Goal: Information Seeking & Learning: Learn about a topic

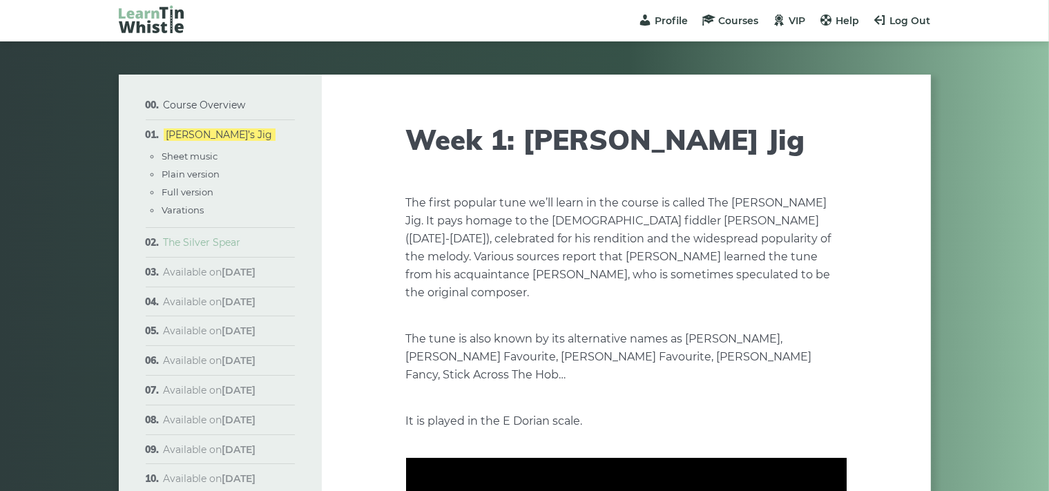
click at [200, 242] on link "The Silver Spear" at bounding box center [202, 242] width 77 height 12
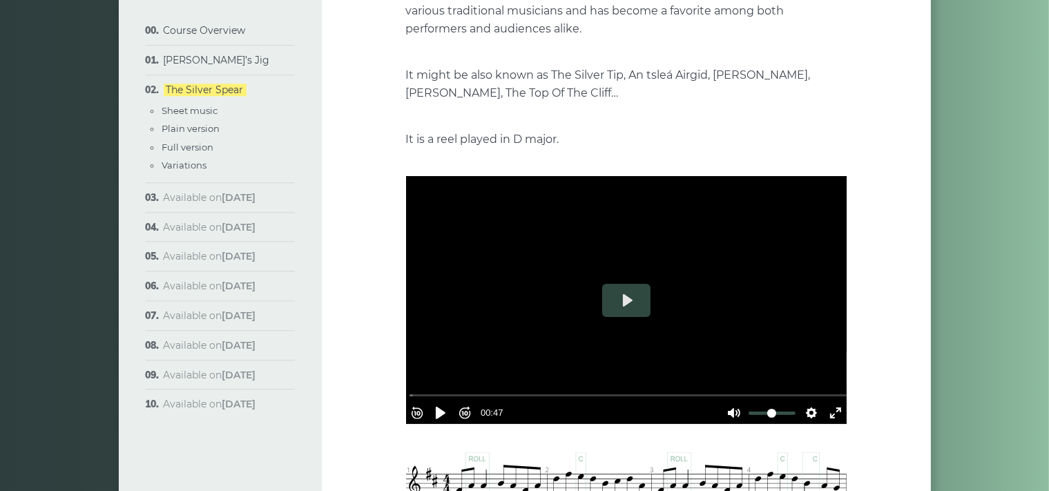
scroll to position [292, 0]
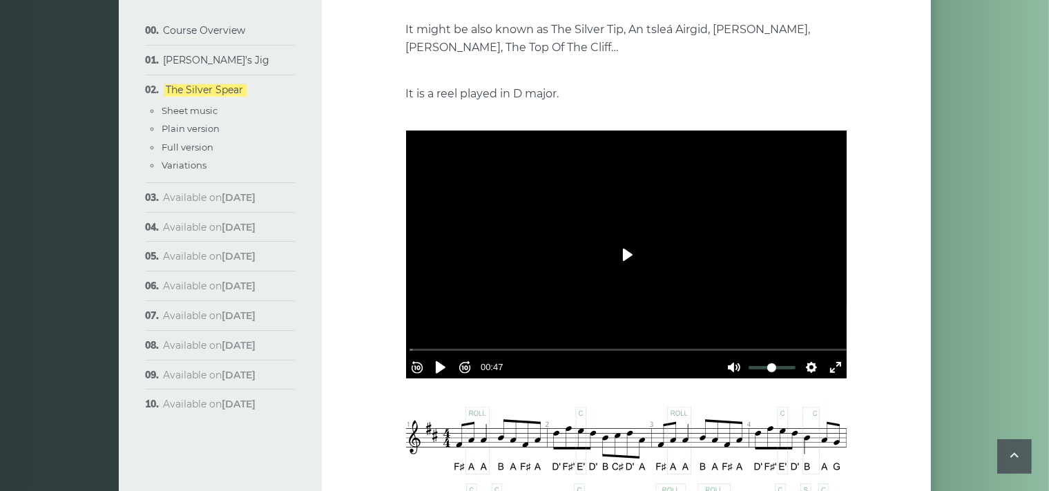
click at [625, 256] on button "Play" at bounding box center [626, 254] width 48 height 33
click at [826, 363] on button "Exit fullscreen Enter fullscreen" at bounding box center [836, 367] width 22 height 22
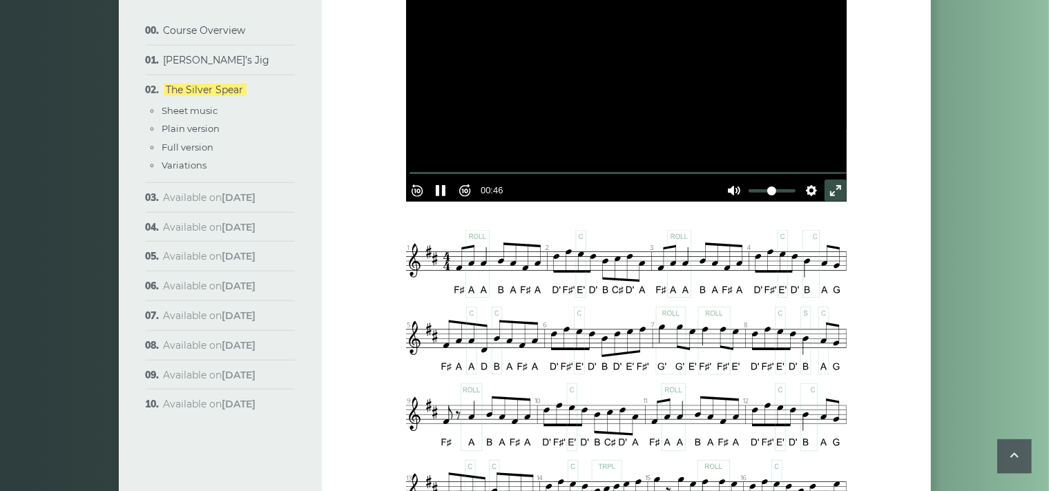
scroll to position [511, 0]
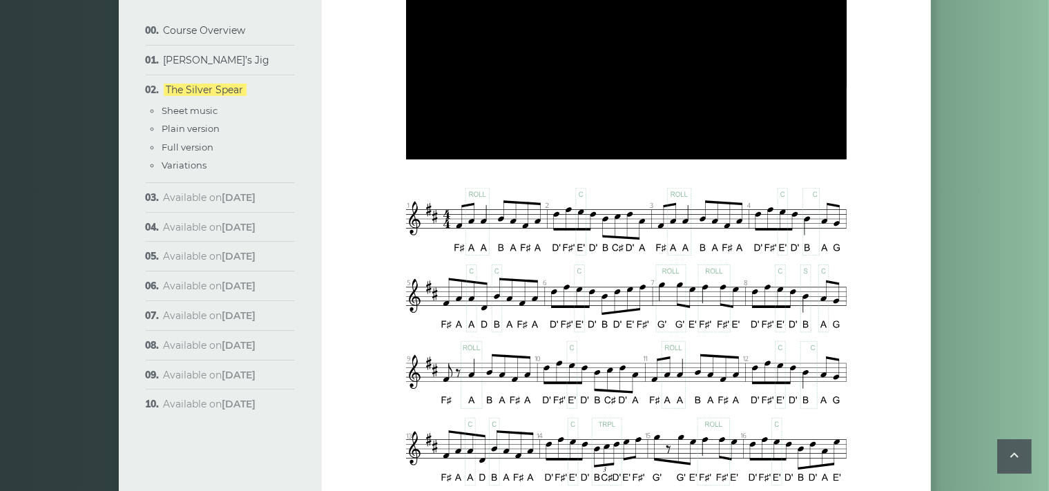
type input "******"
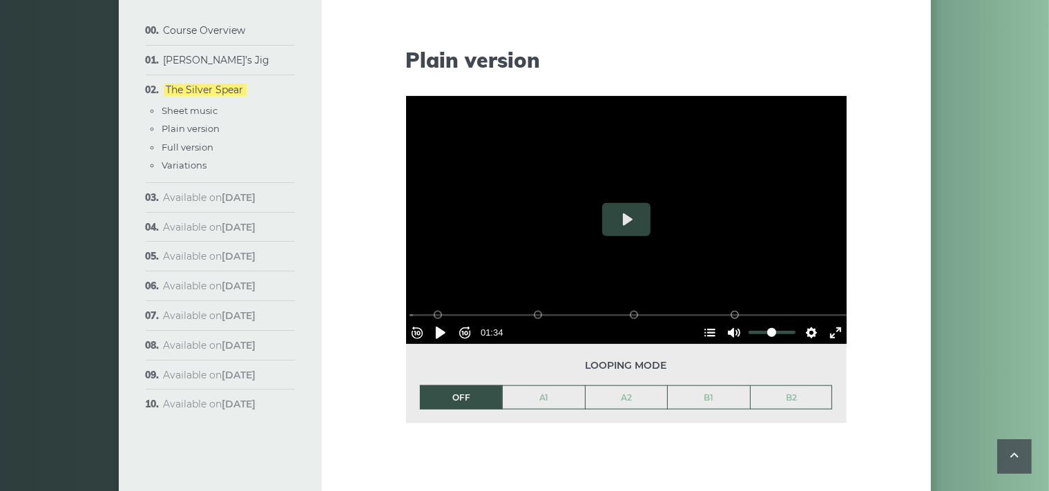
scroll to position [1386, 0]
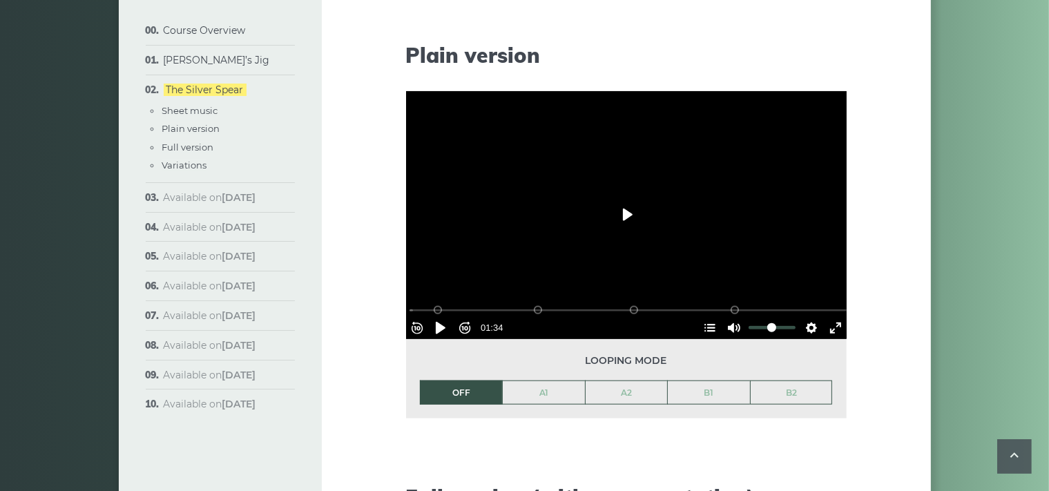
click at [631, 216] on button "Play" at bounding box center [626, 214] width 48 height 33
click at [564, 228] on div at bounding box center [626, 215] width 441 height 248
type input "*****"
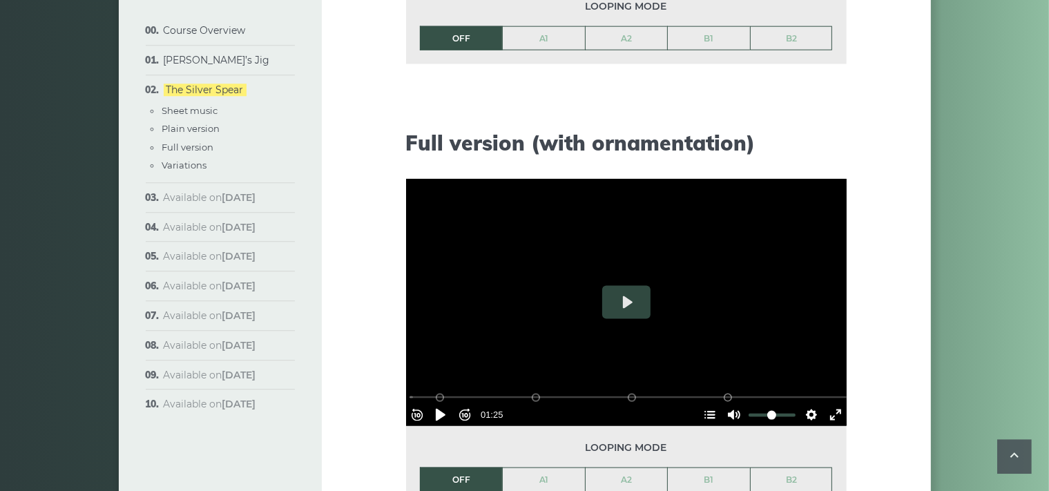
scroll to position [1751, 0]
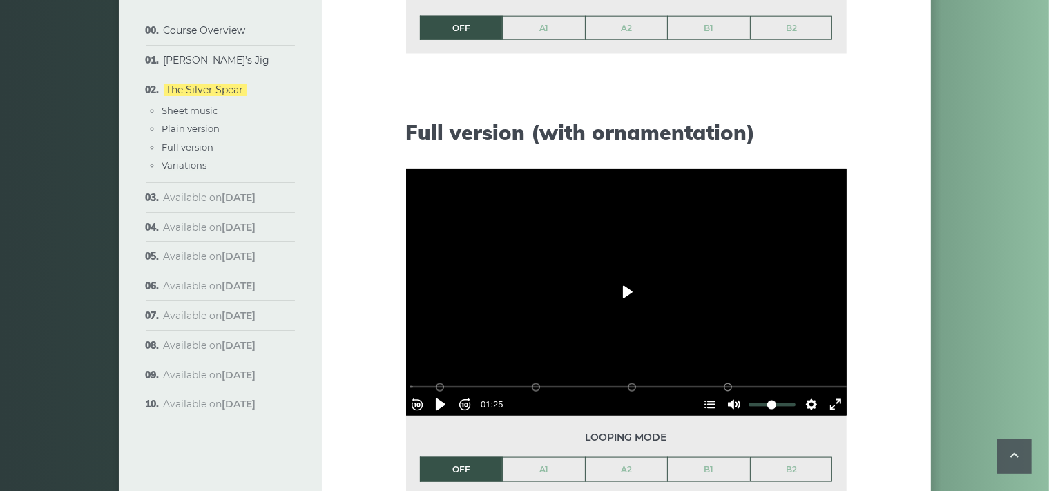
click at [625, 289] on button "Play" at bounding box center [626, 292] width 48 height 33
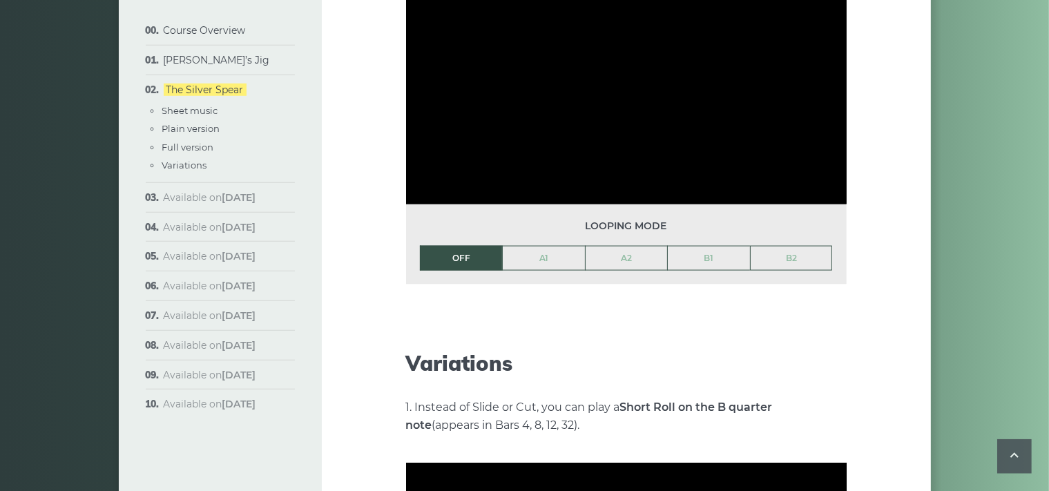
scroll to position [1970, 0]
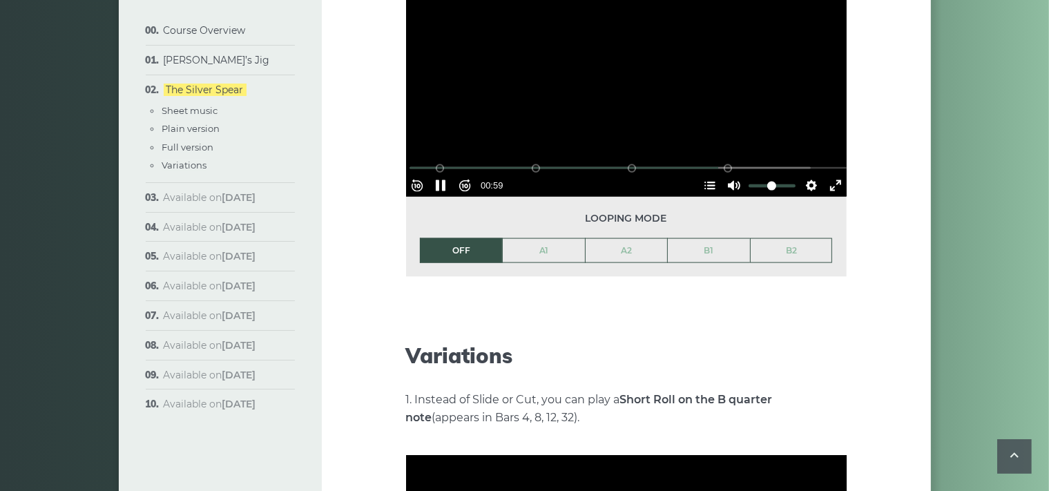
click at [569, 130] on div at bounding box center [626, 74] width 441 height 248
type input "*****"
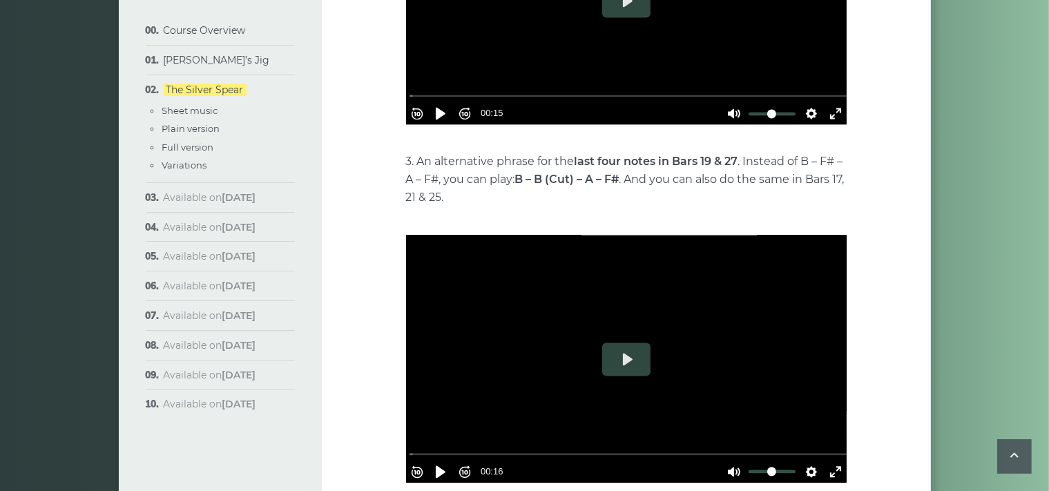
scroll to position [2943, 0]
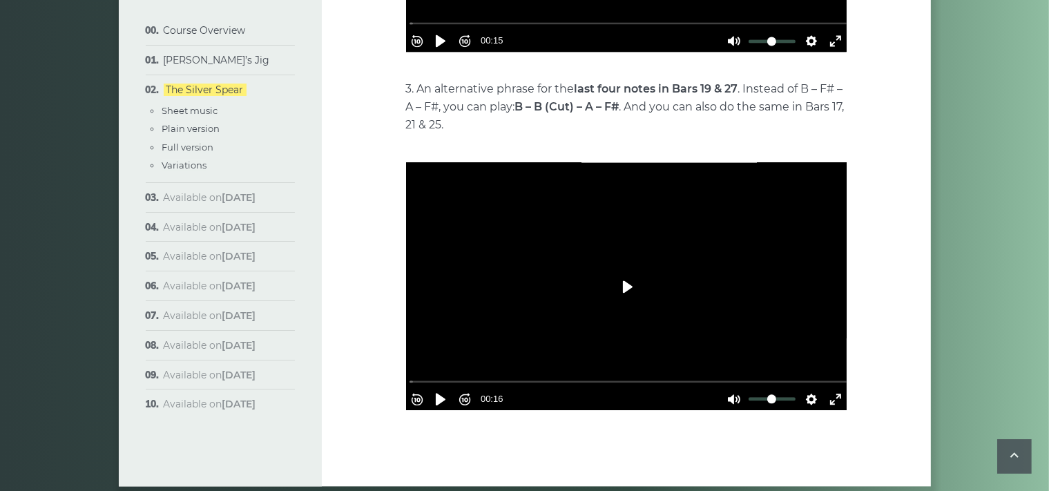
click at [627, 284] on button "Play" at bounding box center [626, 286] width 48 height 33
type input "******"
click at [826, 390] on button "Exit fullscreen Enter fullscreen" at bounding box center [836, 399] width 22 height 22
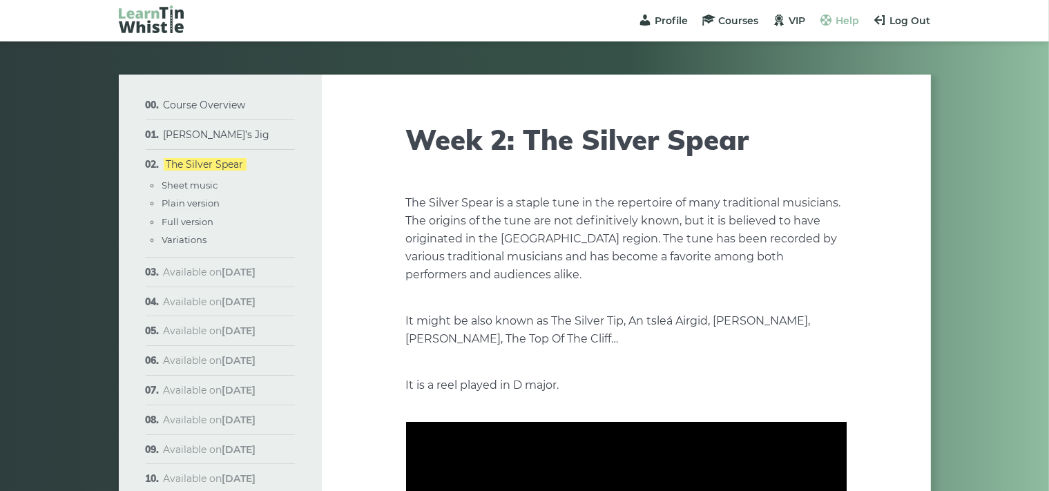
click at [839, 15] on span "Help" at bounding box center [848, 21] width 23 height 12
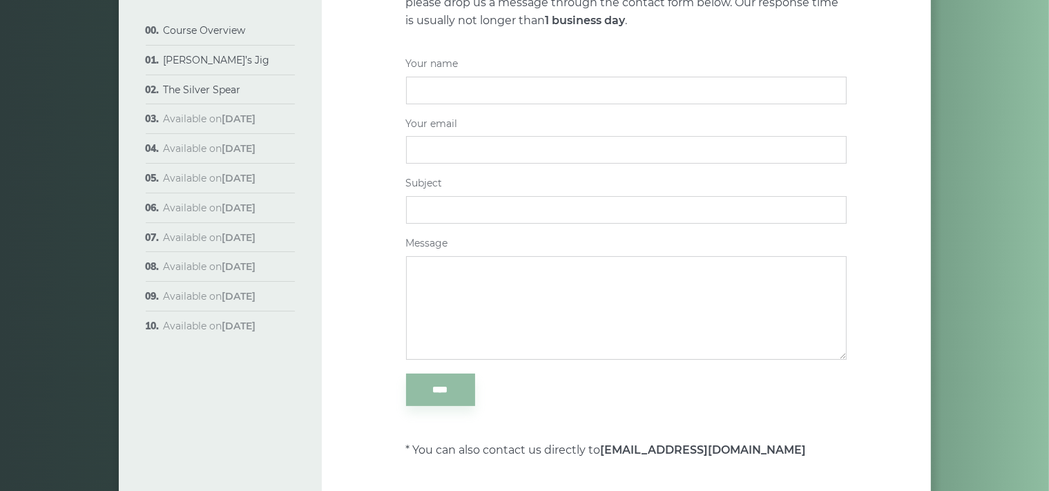
scroll to position [292, 0]
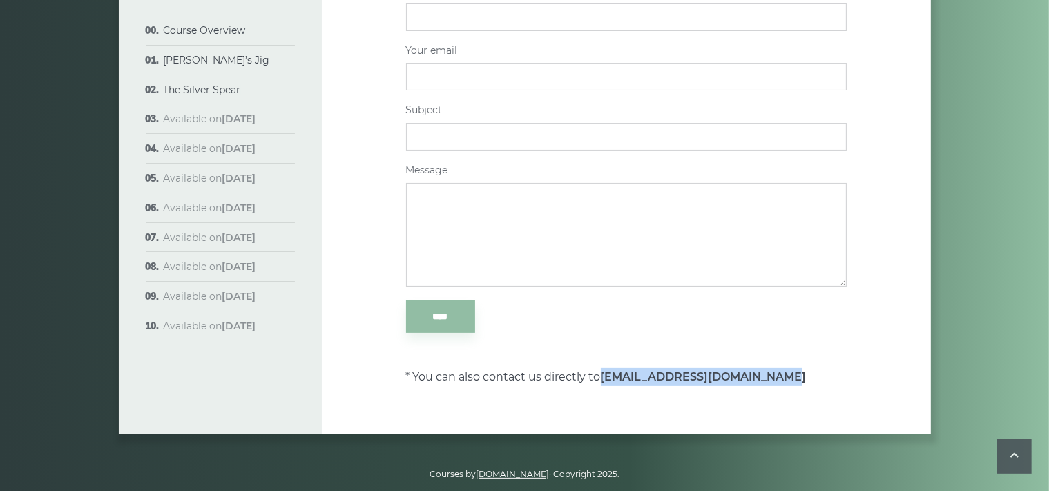
drag, startPoint x: 604, startPoint y: 377, endPoint x: 781, endPoint y: 374, distance: 176.9
click at [781, 374] on p "* You can also contact us directly to support@learntinwhistle.com" at bounding box center [626, 368] width 441 height 36
copy strong "support@learntinwhistle.com"
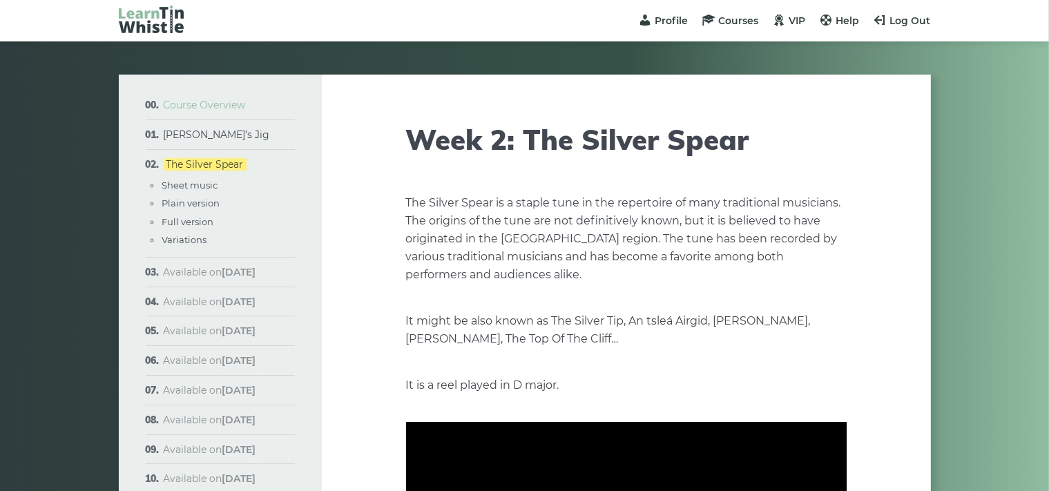
click at [191, 102] on link "Course Overview" at bounding box center [205, 105] width 82 height 12
